Goal: Task Accomplishment & Management: Use online tool/utility

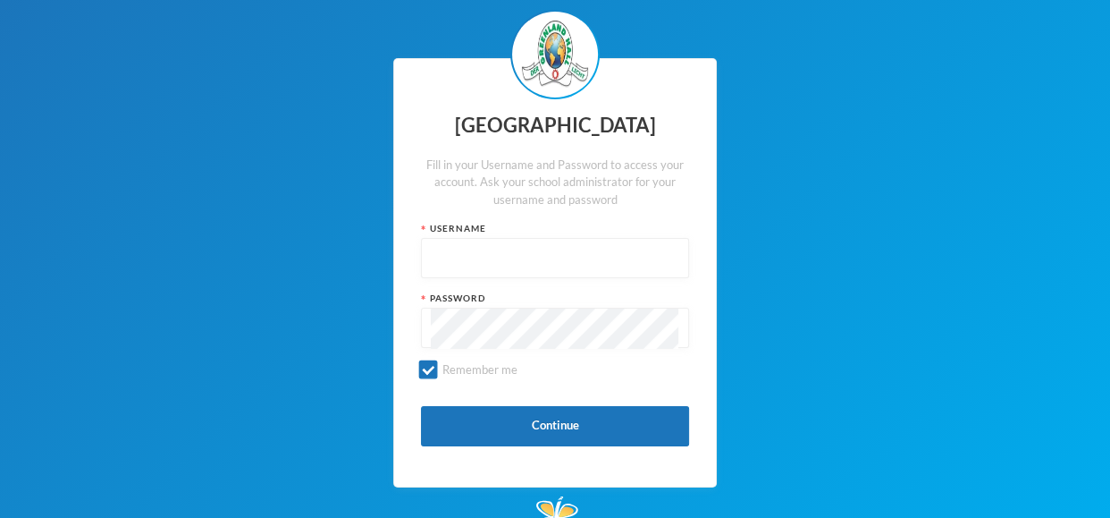
click at [458, 260] on input "text" at bounding box center [555, 259] width 249 height 40
type input "glh25cs30"
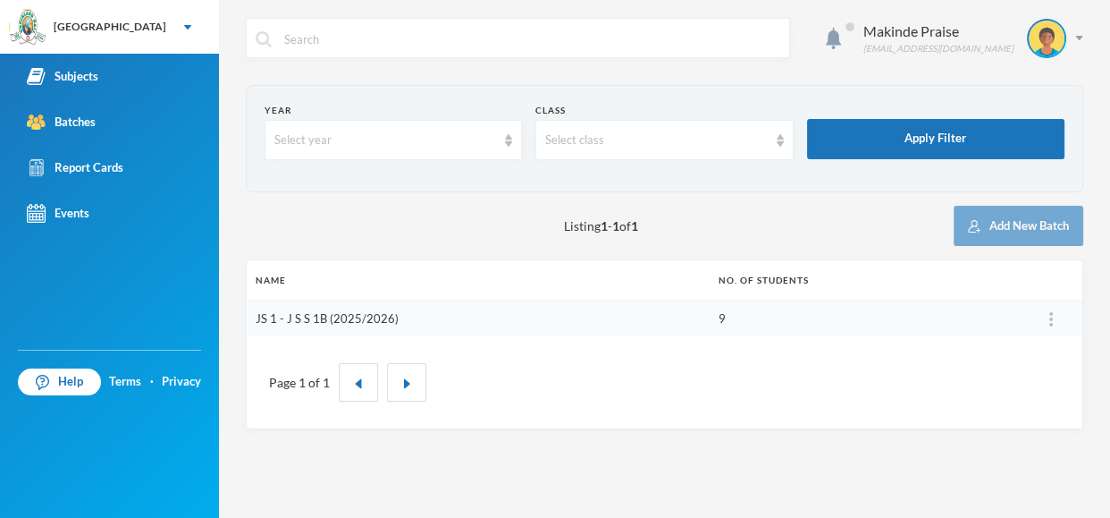
click at [333, 317] on link "JS 1 - J S S 1B (2025/2026)" at bounding box center [327, 318] width 143 height 14
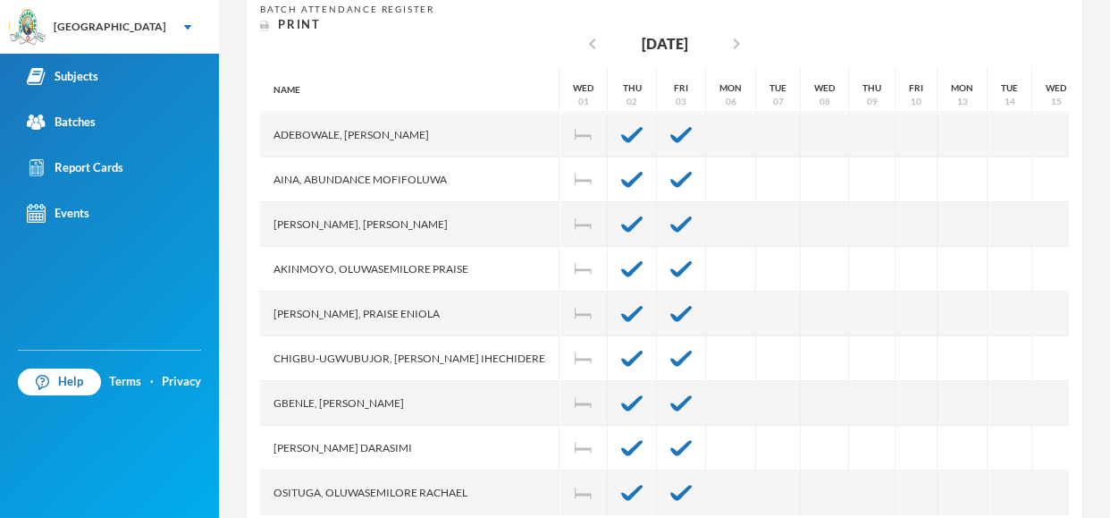
scroll to position [405, 0]
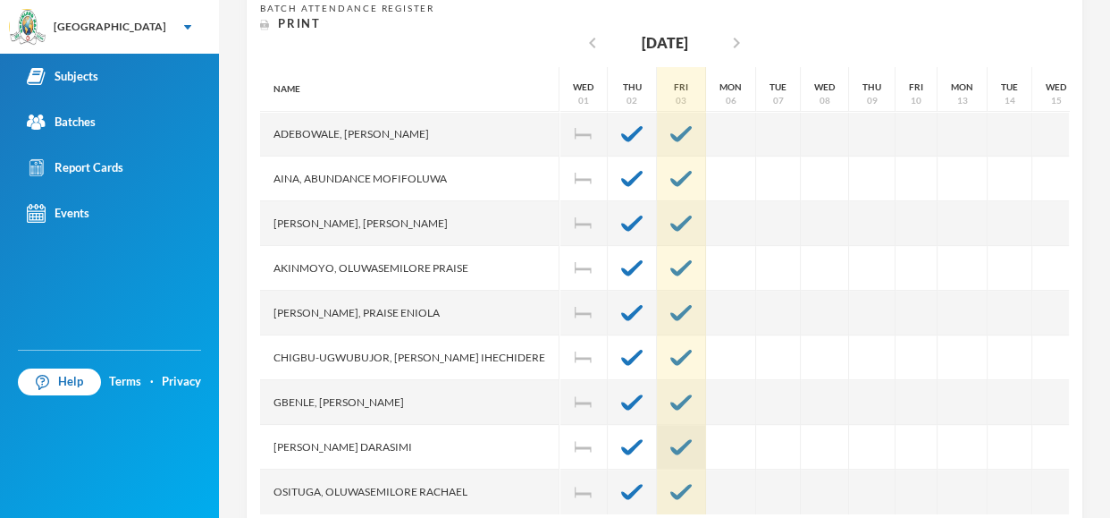
click at [671, 439] on img at bounding box center [681, 447] width 21 height 16
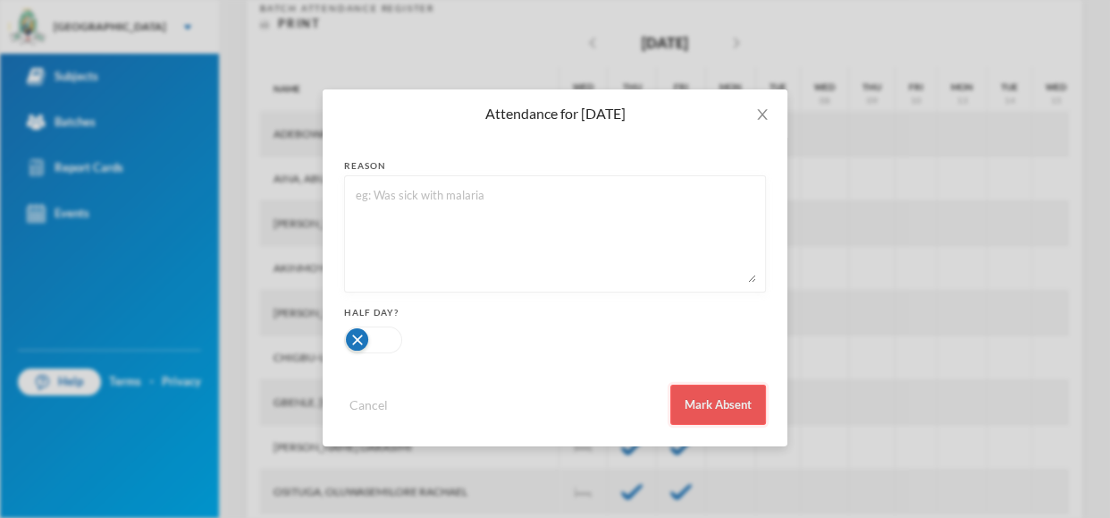
click at [700, 401] on button "Mark Absent" at bounding box center [719, 404] width 96 height 40
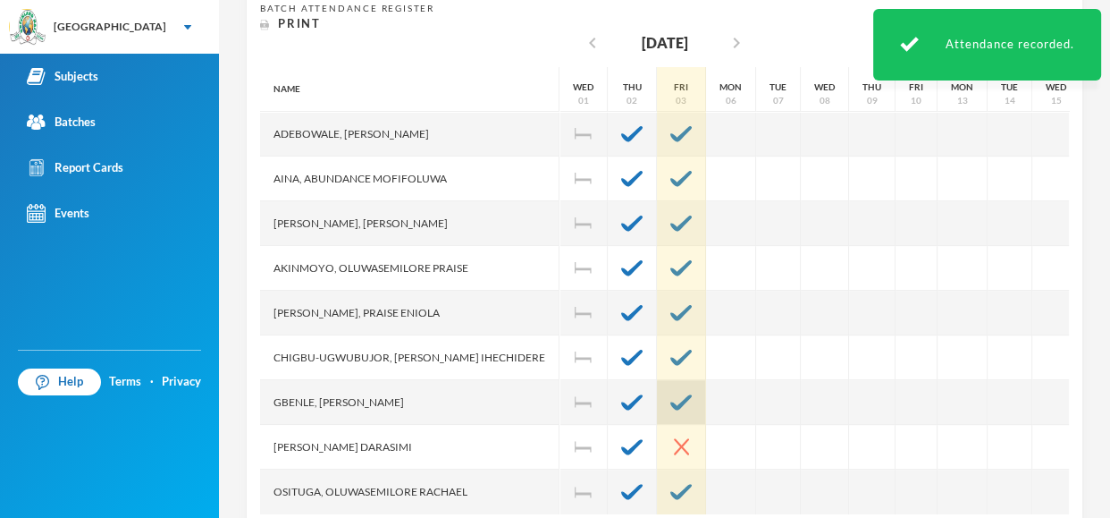
click at [671, 394] on img at bounding box center [681, 402] width 21 height 16
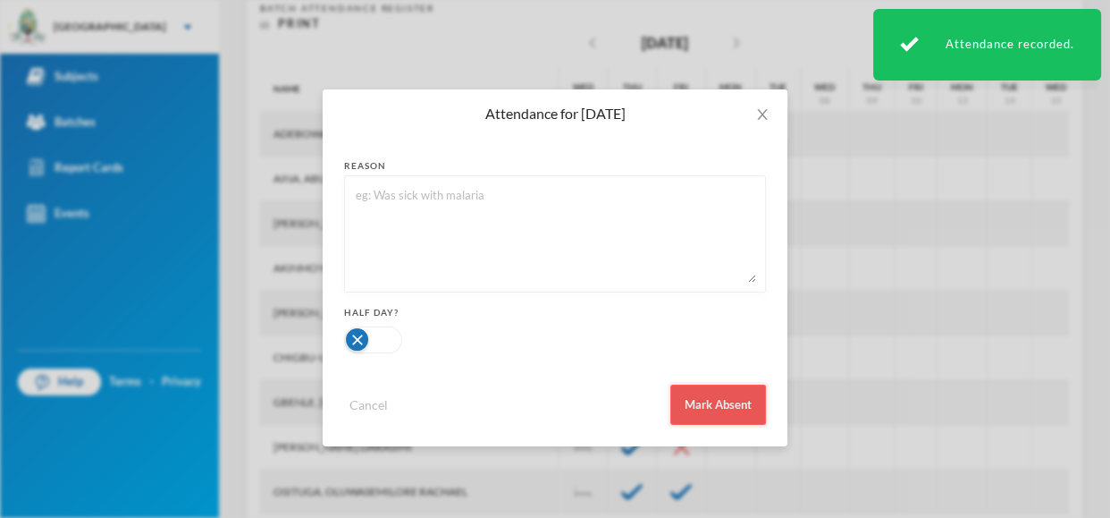
click at [729, 392] on button "Mark Absent" at bounding box center [719, 404] width 96 height 40
